Goal: Task Accomplishment & Management: Manage account settings

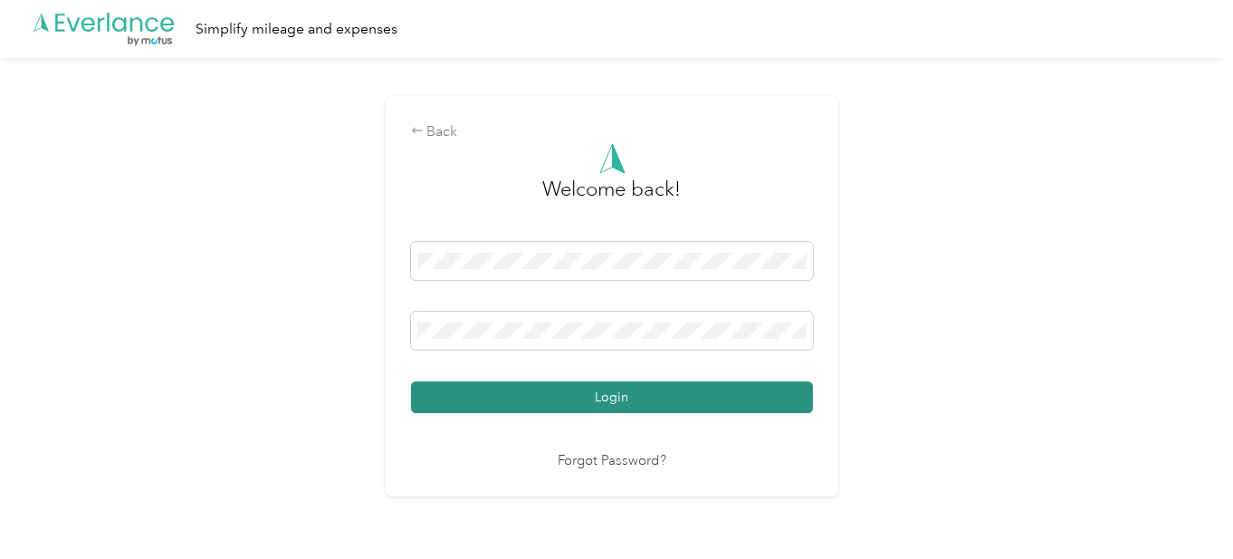
click at [585, 389] on button "Login" at bounding box center [612, 397] width 402 height 32
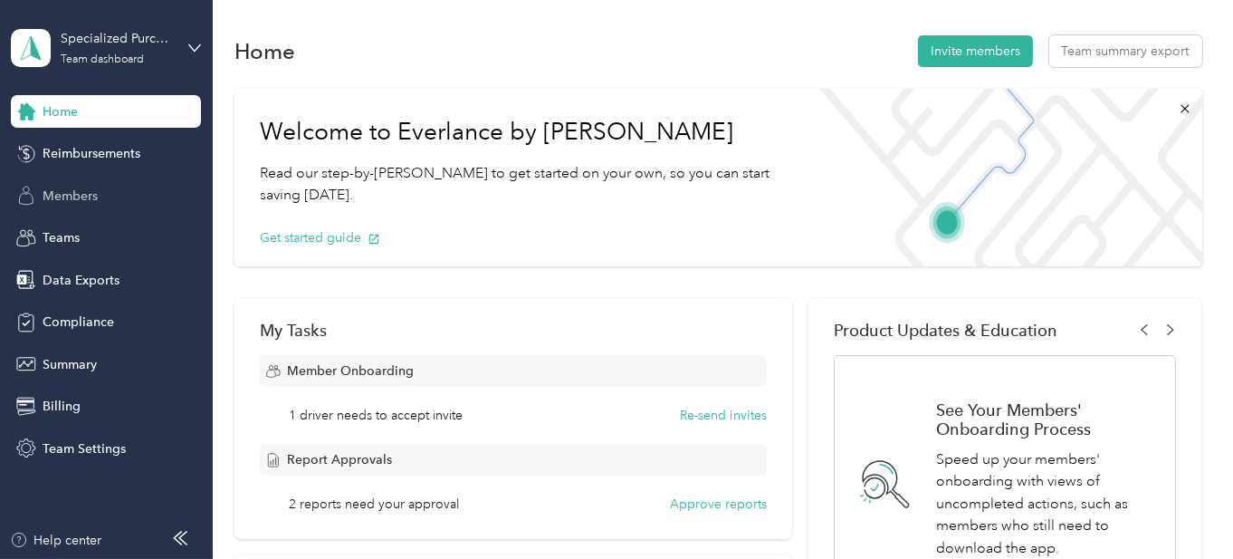
click at [83, 181] on div "Members" at bounding box center [106, 195] width 190 height 33
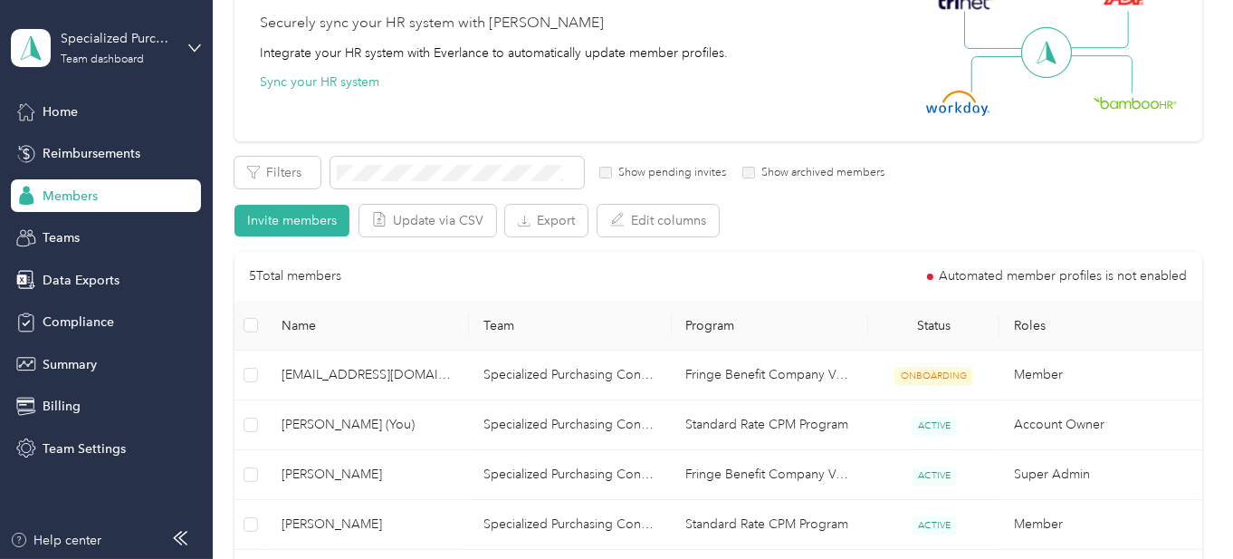
scroll to position [272, 0]
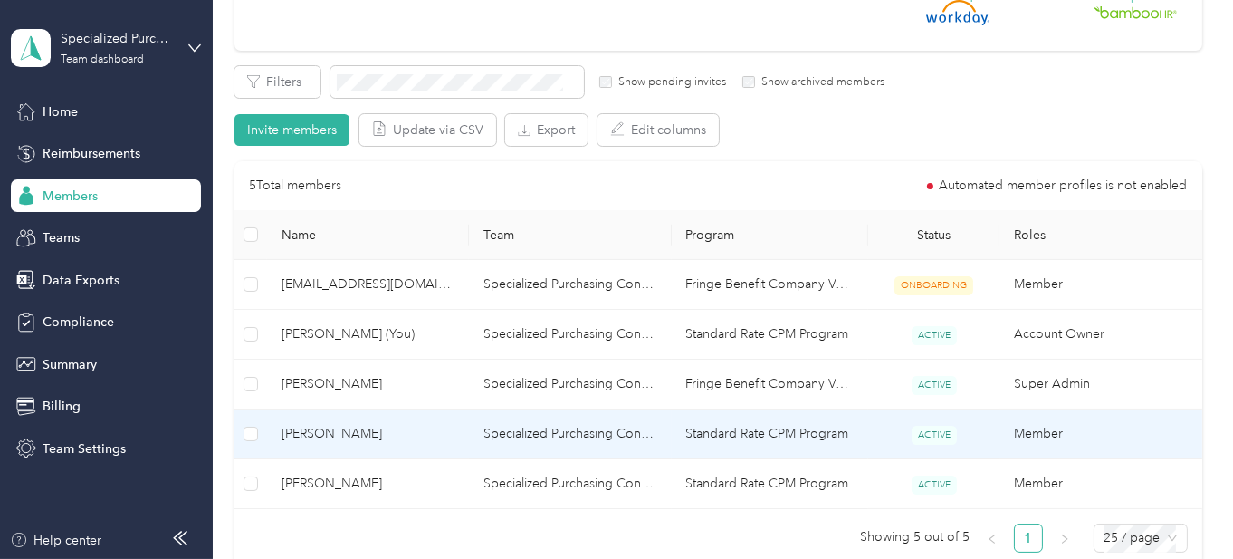
click at [507, 423] on td "Specialized Purchasing Consultants" at bounding box center [570, 434] width 202 height 50
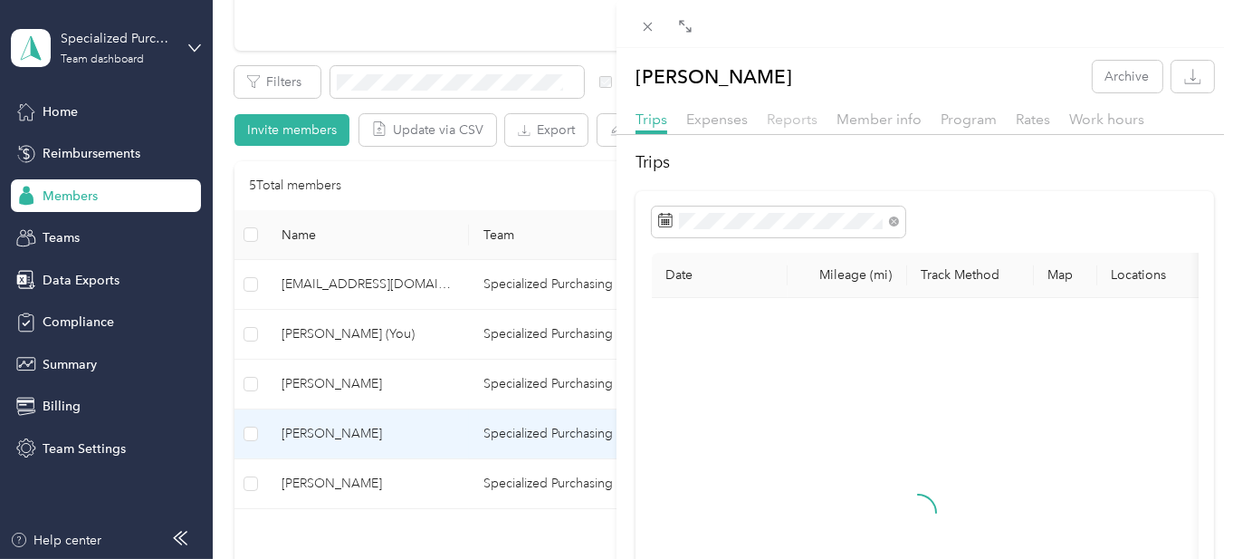
click at [799, 119] on span "Reports" at bounding box center [792, 118] width 51 height 17
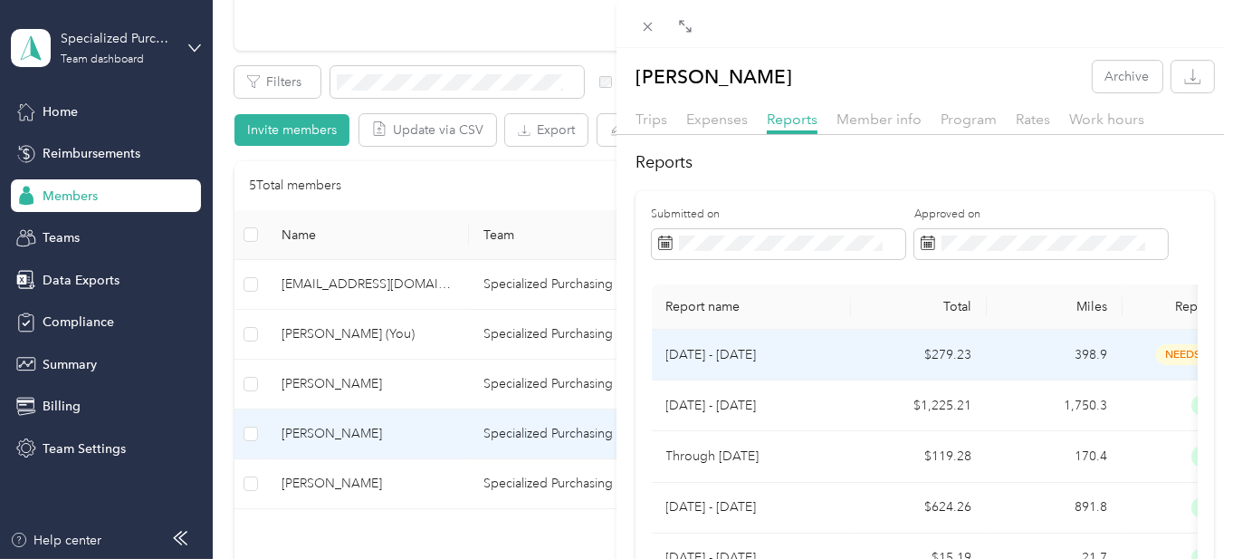
click at [715, 357] on p "[DATE] - [DATE]" at bounding box center [752, 355] width 170 height 20
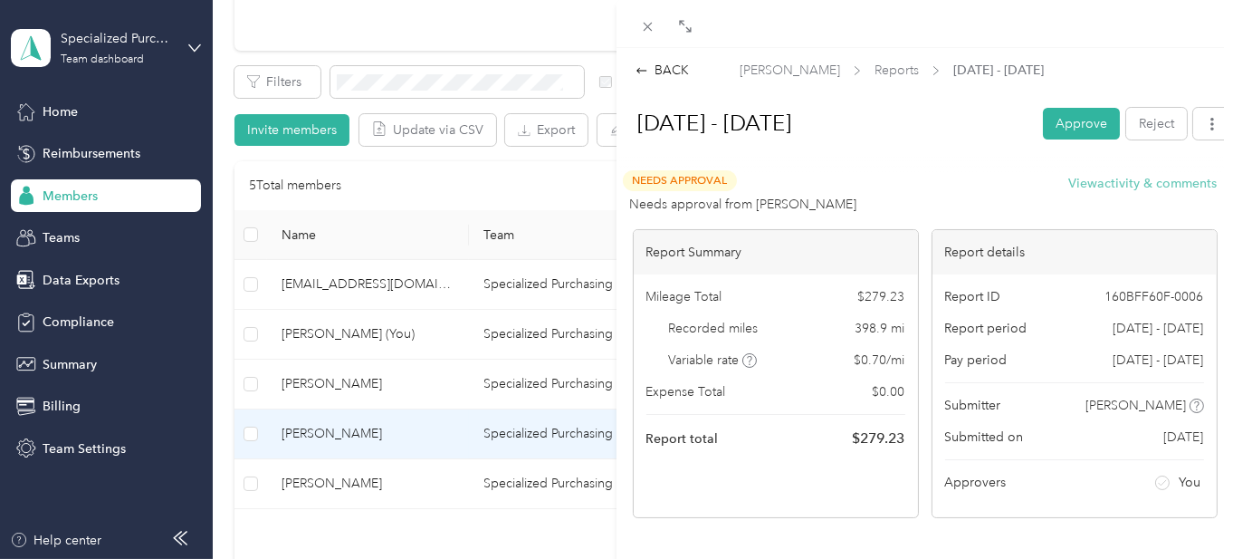
click at [1111, 180] on button "View activity & comments" at bounding box center [1144, 183] width 149 height 19
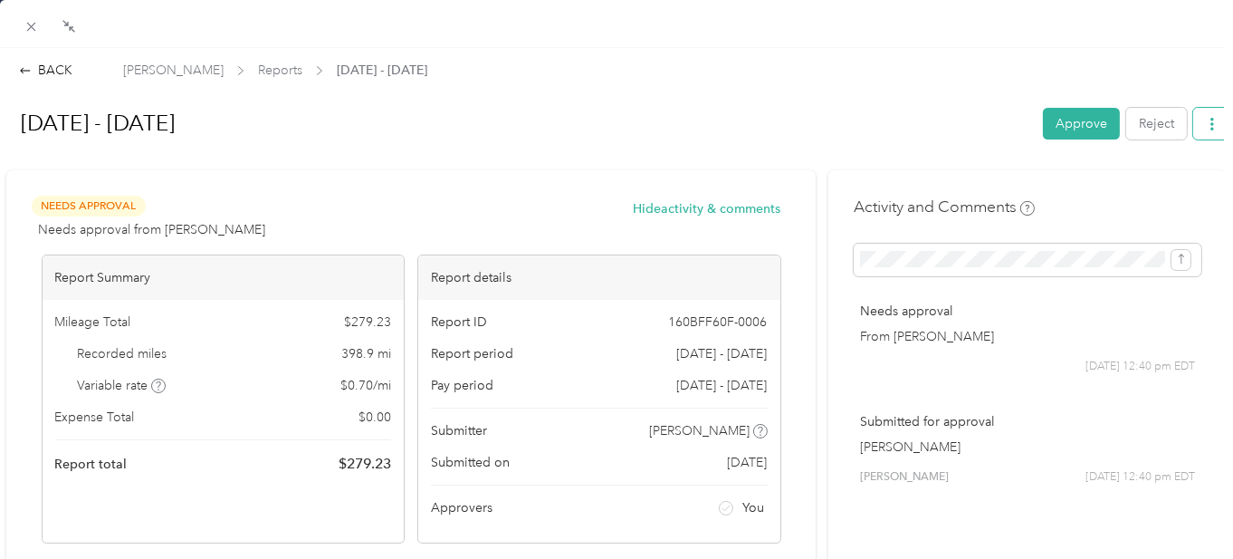
click at [1206, 126] on icon "button" at bounding box center [1212, 124] width 13 height 13
click at [1111, 191] on div "Download" at bounding box center [1152, 188] width 108 height 19
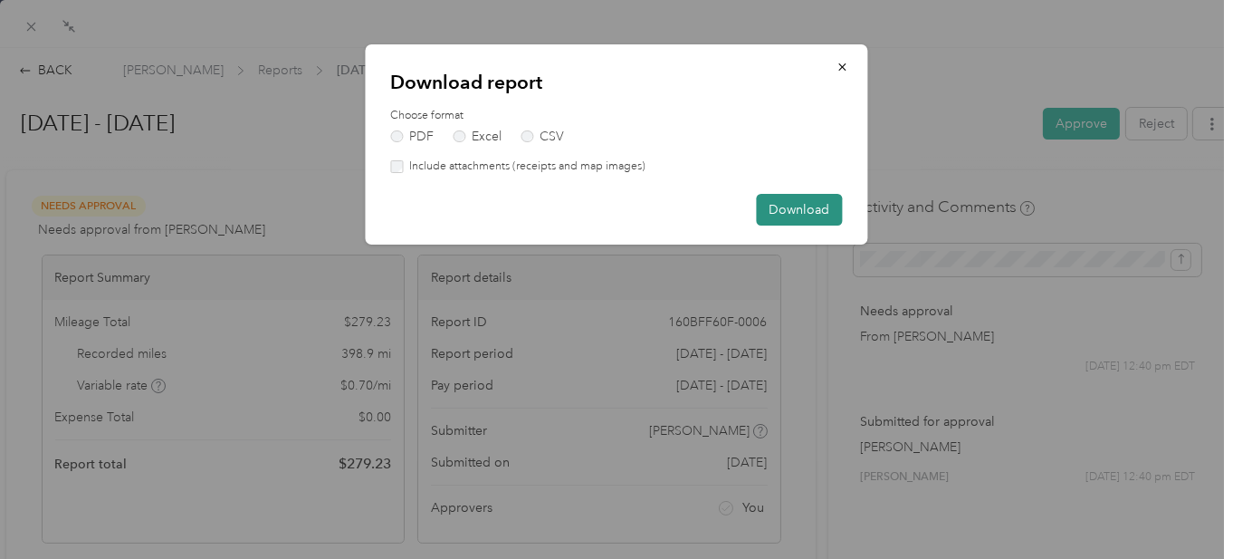
click at [812, 214] on button "Download" at bounding box center [800, 210] width 86 height 32
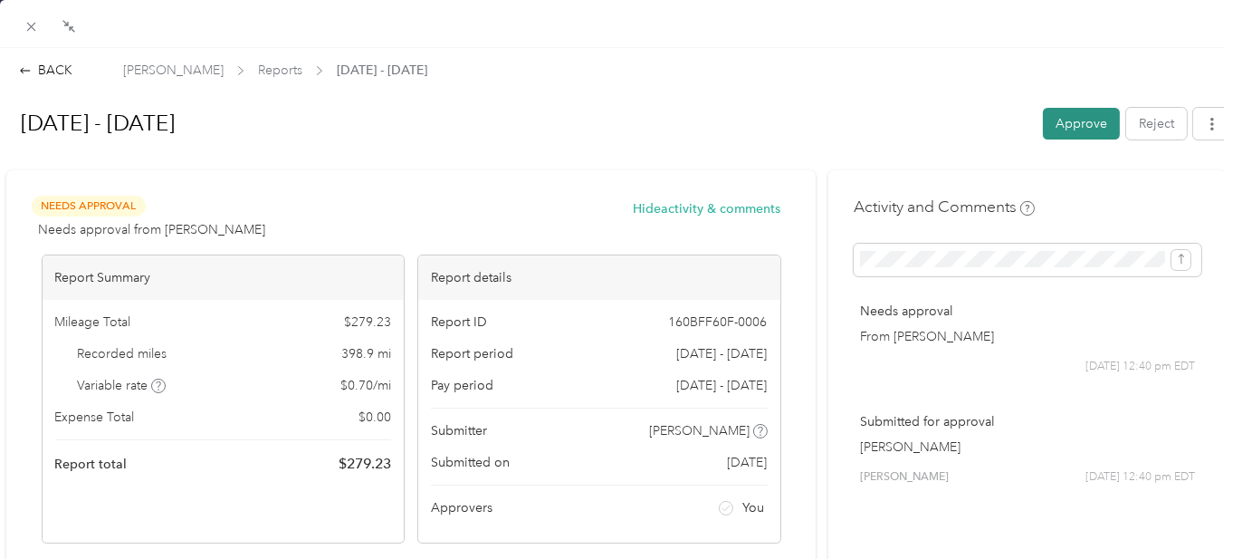
click at [1078, 126] on button "Approve" at bounding box center [1081, 124] width 77 height 32
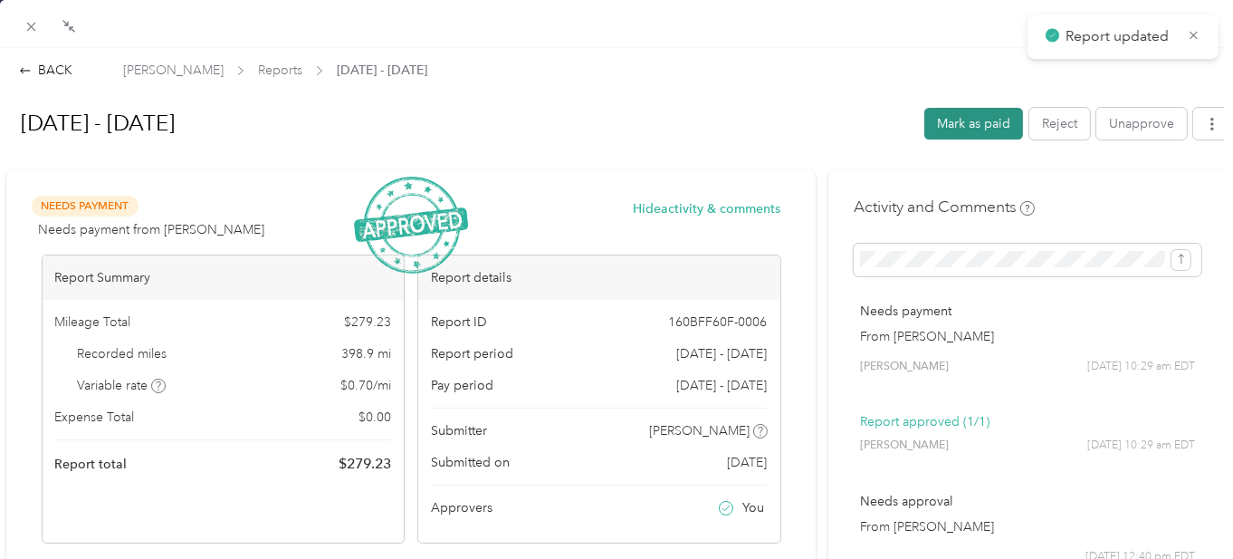
click at [925, 112] on button "Mark as paid" at bounding box center [974, 124] width 99 height 32
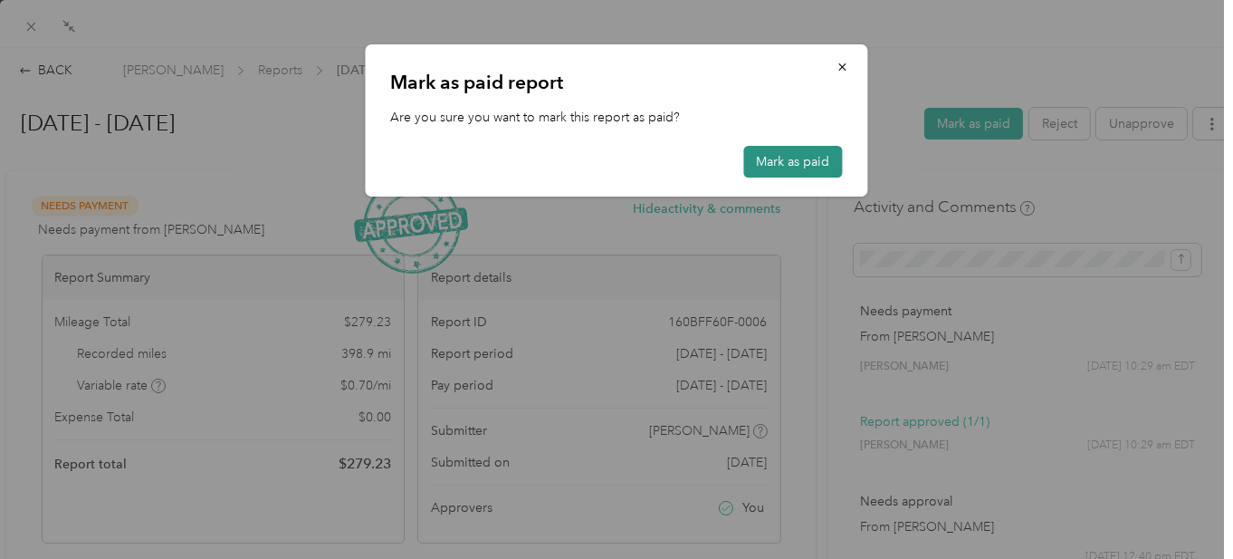
click at [763, 164] on button "Mark as paid" at bounding box center [793, 162] width 99 height 32
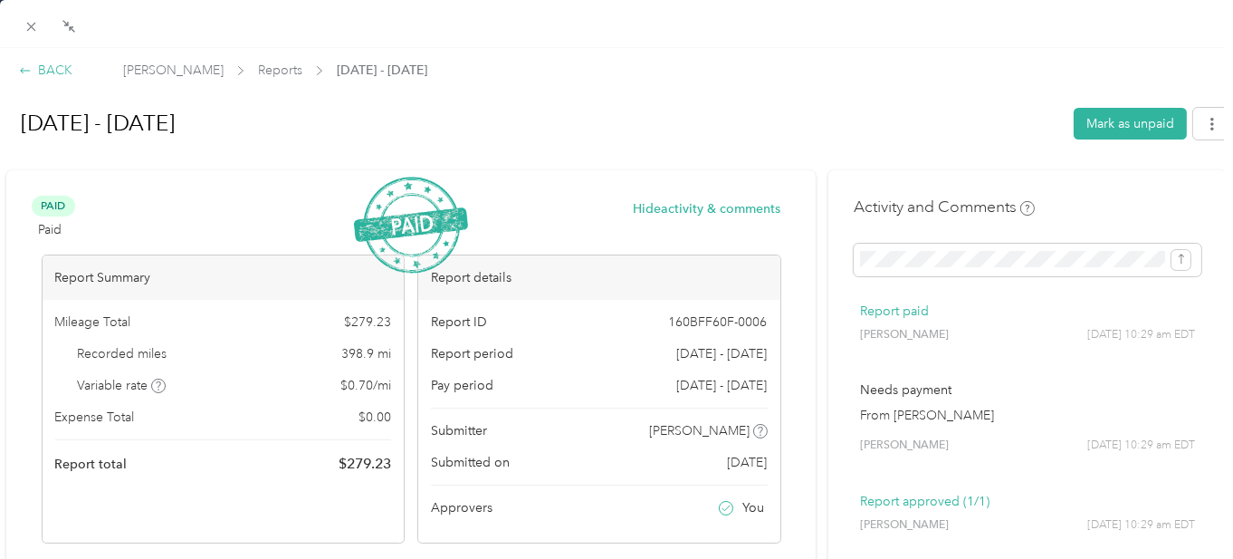
click at [29, 73] on icon at bounding box center [25, 70] width 13 height 13
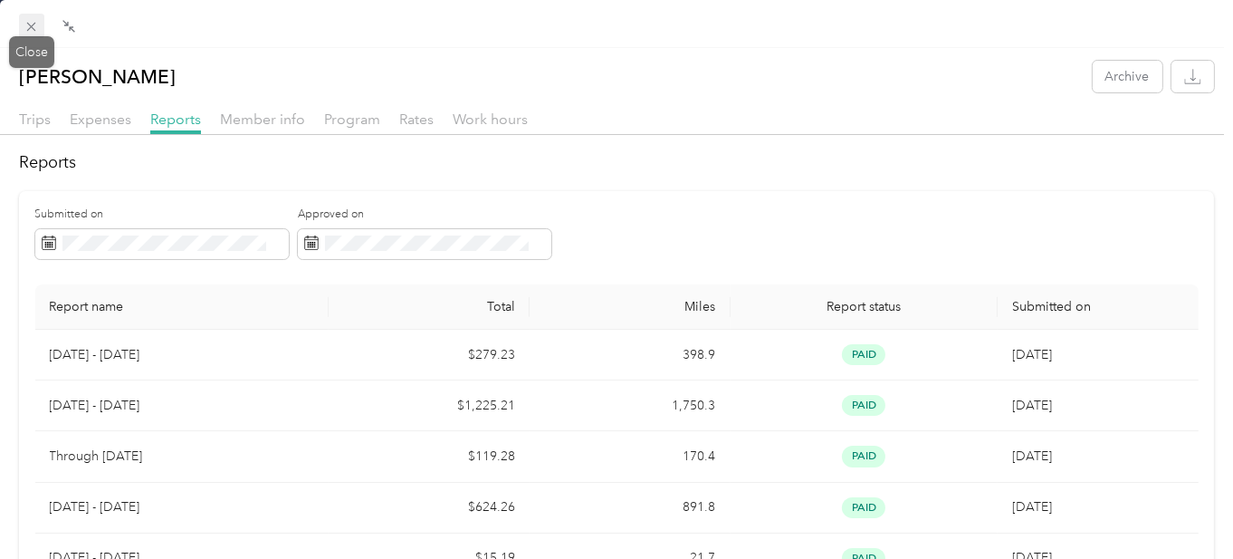
click at [27, 24] on icon at bounding box center [31, 27] width 9 height 9
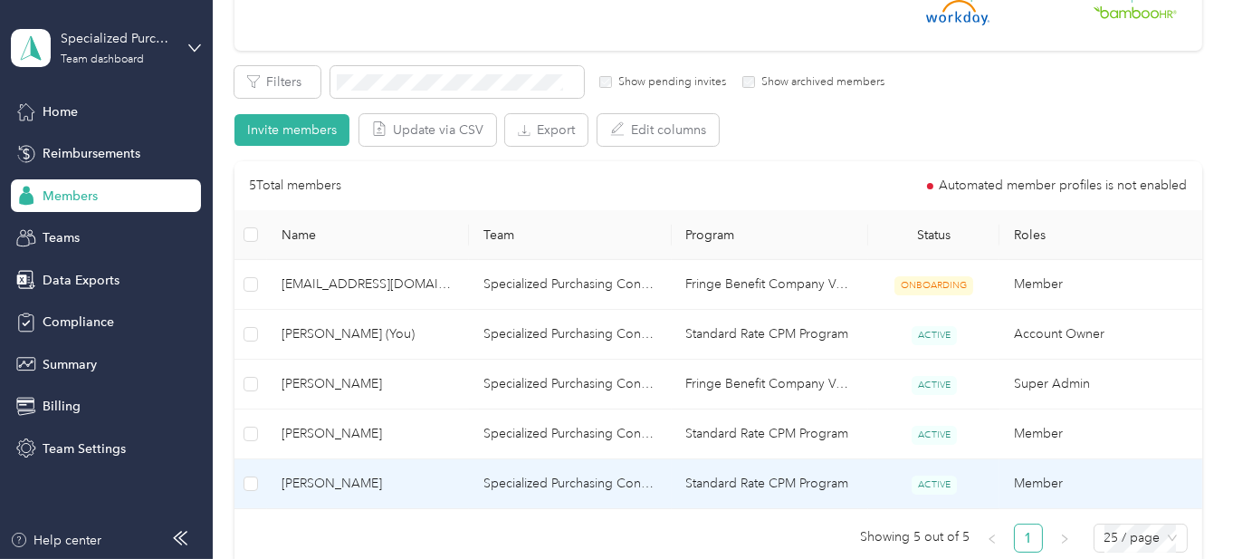
click at [344, 482] on span "[PERSON_NAME]" at bounding box center [368, 484] width 173 height 20
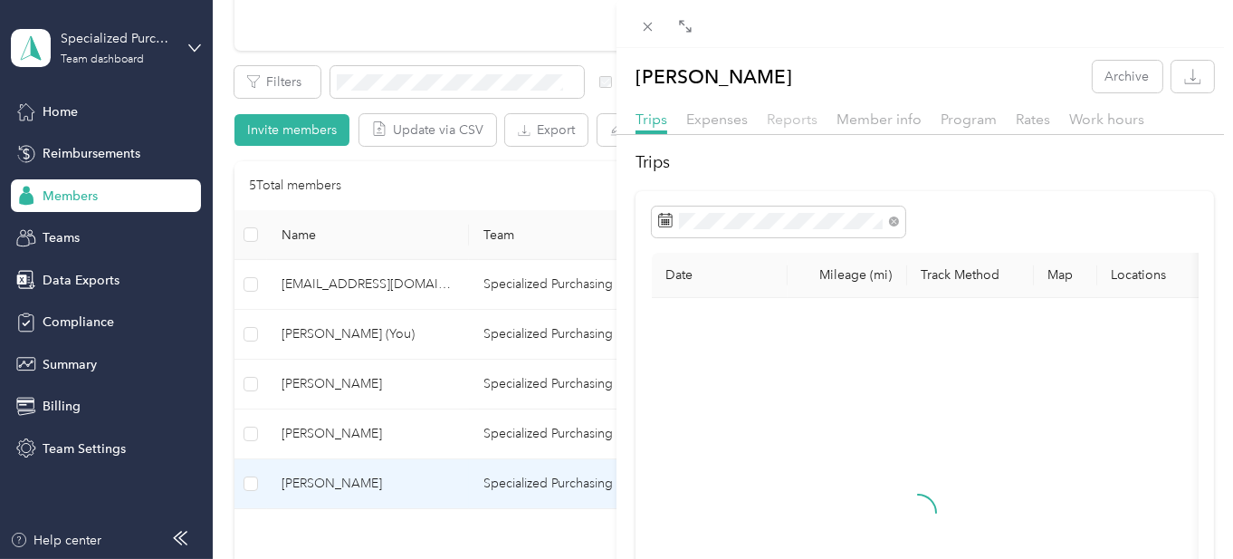
click at [802, 118] on span "Reports" at bounding box center [792, 118] width 51 height 17
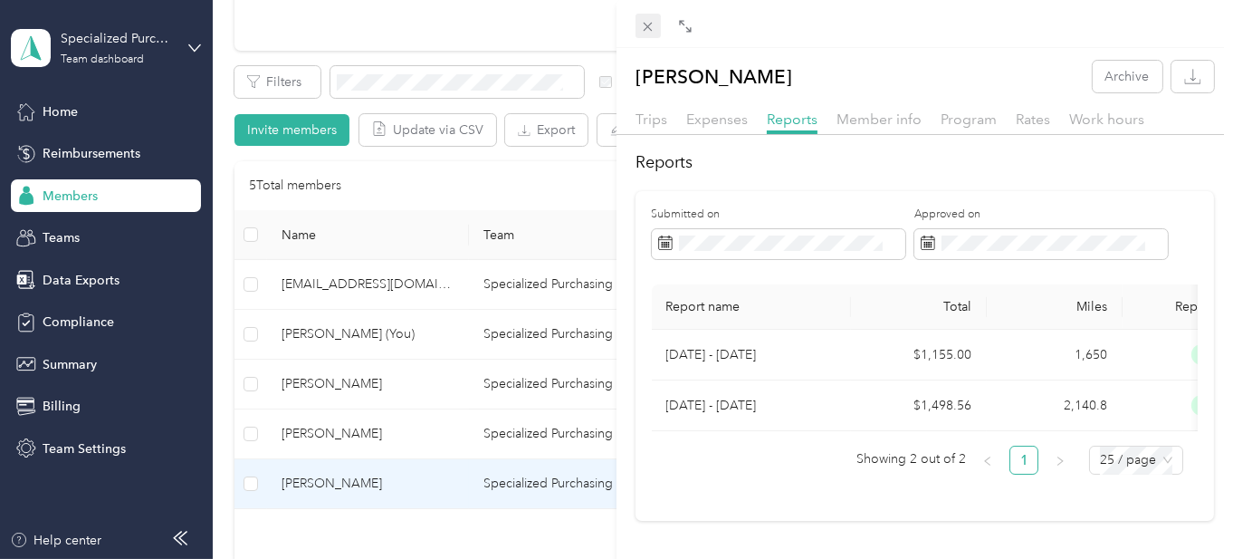
click at [648, 28] on icon at bounding box center [647, 26] width 15 height 15
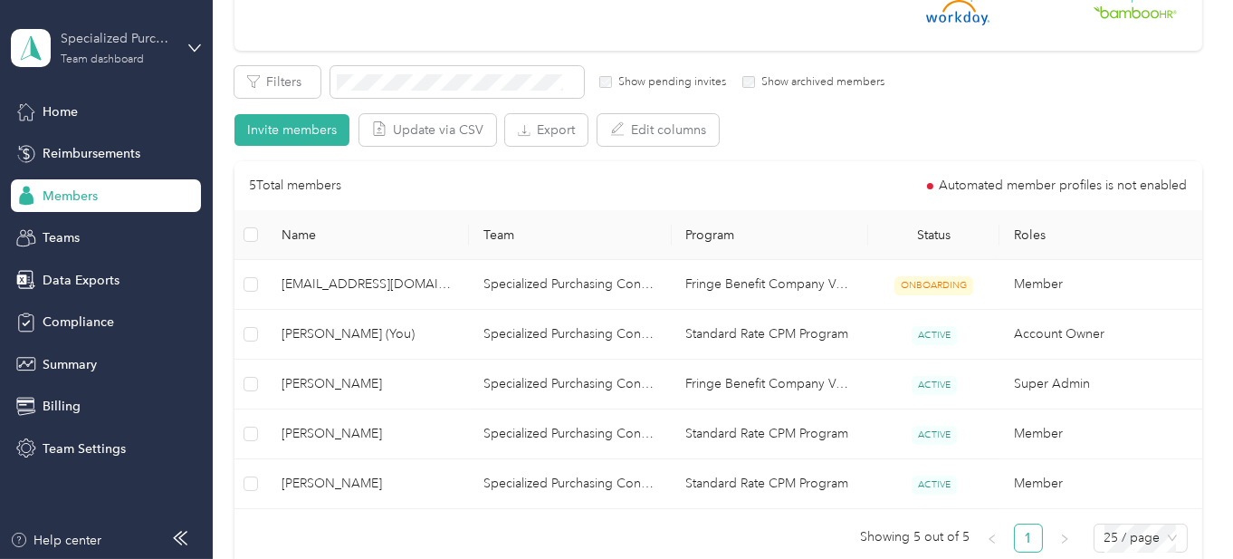
click at [127, 61] on div "Team dashboard" at bounding box center [102, 59] width 83 height 11
click at [62, 239] on div "You’re signed in as [PERSON_NAME][EMAIL_ADDRESS][DOMAIN_NAME] Team dashboard Pe…" at bounding box center [254, 167] width 484 height 185
